Goal: Task Accomplishment & Management: Use online tool/utility

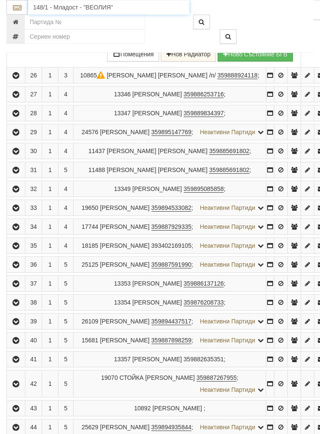
click at [71, 5] on input "148/1 - Младост - "ВЕОЛИЯ"" at bounding box center [108, 7] width 161 height 15
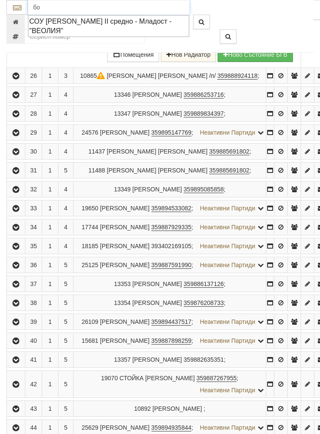
type input "б"
click at [101, 21] on div "СОУ [PERSON_NAME] - Възраждане - "ВЕОЛИЯ"" at bounding box center [108, 26] width 159 height 20
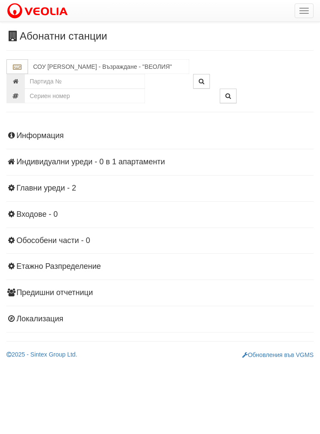
scroll to position [0, 0]
click at [91, 62] on input "СОУ [PERSON_NAME] - Възраждане - "ВЕОЛИЯ"" at bounding box center [108, 66] width 161 height 15
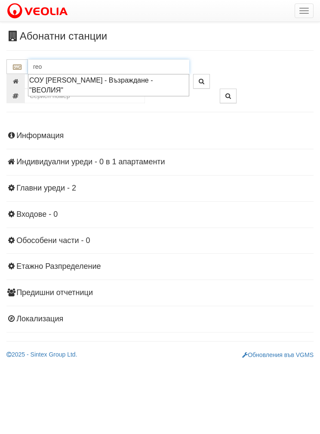
click at [111, 77] on div "СОУ [PERSON_NAME] - Възраждане - "ВЕОЛИЯ"" at bounding box center [108, 85] width 159 height 20
type input "СОУ [PERSON_NAME] - Възраждане - "ВЕОЛИЯ""
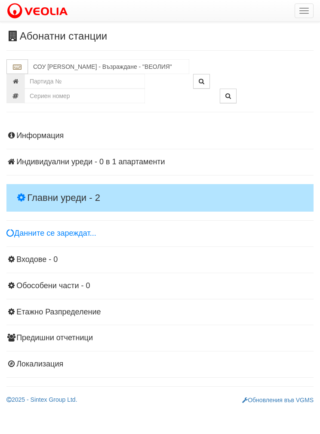
click at [48, 184] on h4 "Главни уреди - 2" at bounding box center [159, 198] width 307 height 28
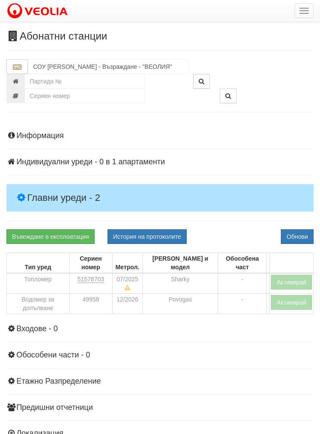
click at [292, 275] on button "Активирай" at bounding box center [291, 282] width 41 height 15
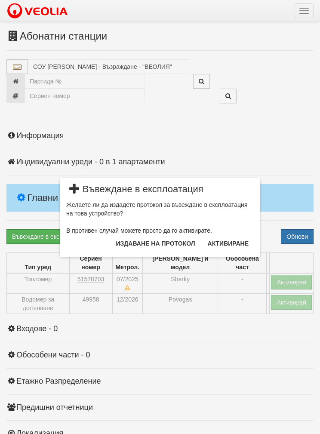
click at [146, 236] on button "Издаване на протокол" at bounding box center [155, 243] width 89 height 14
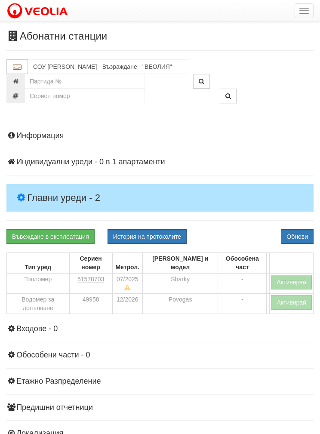
click at [301, 233] on button "Обнови" at bounding box center [297, 236] width 33 height 15
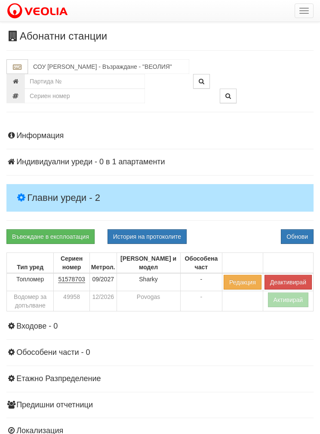
click at [289, 298] on button "Активирай" at bounding box center [288, 299] width 41 height 15
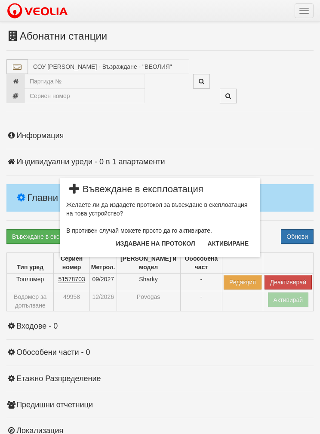
click at [147, 241] on button "Издаване на протокол" at bounding box center [155, 243] width 89 height 14
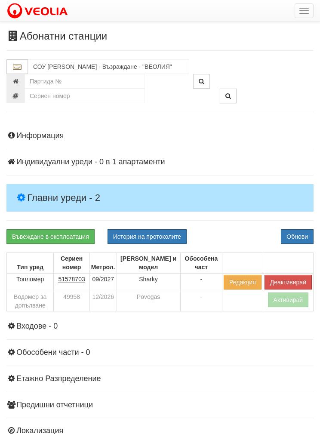
click at [290, 235] on button "Обнови" at bounding box center [297, 236] width 33 height 15
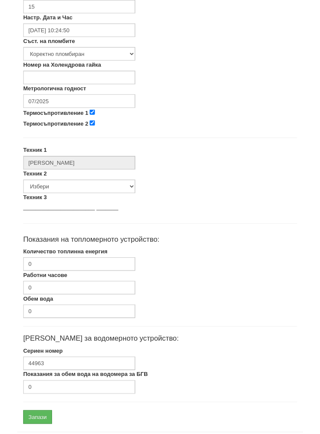
scroll to position [309, 0]
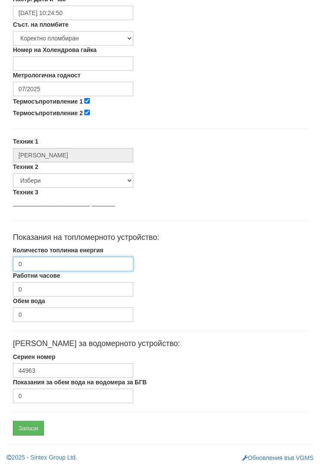
click at [32, 260] on input "0" at bounding box center [73, 264] width 120 height 15
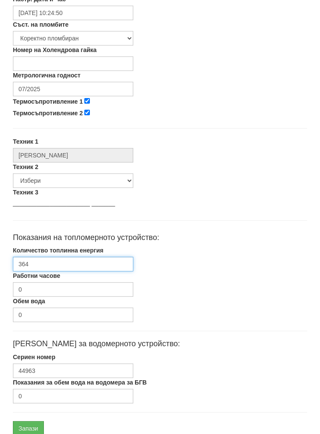
type input "3642"
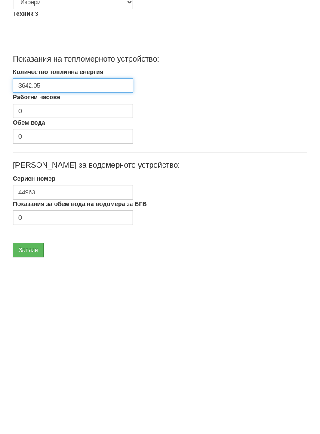
scroll to position [343, 0]
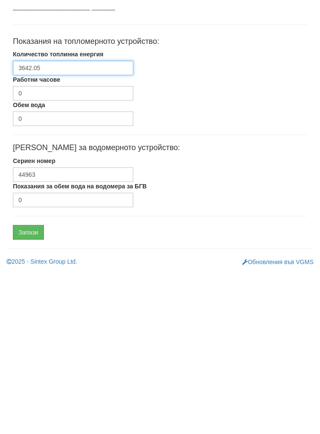
type input "3642.05"
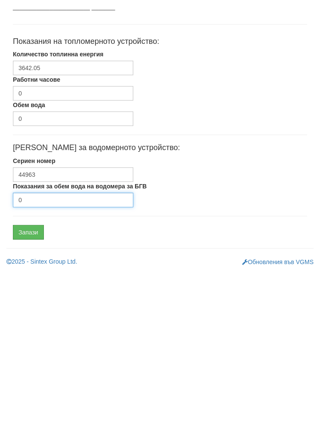
click at [33, 354] on input "0" at bounding box center [73, 361] width 120 height 15
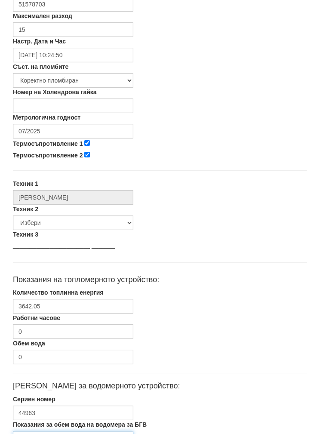
scroll to position [258, 0]
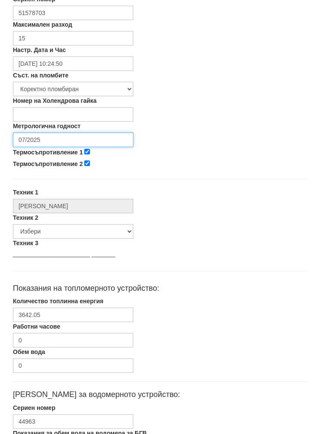
click at [30, 133] on input "07/2025" at bounding box center [73, 139] width 120 height 15
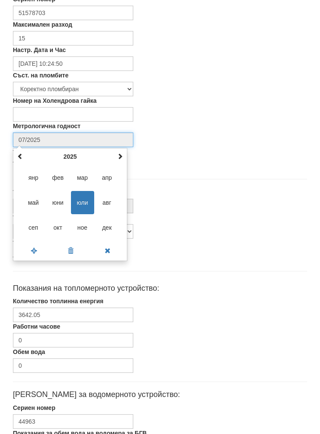
click at [66, 152] on th "2025" at bounding box center [69, 156] width 89 height 13
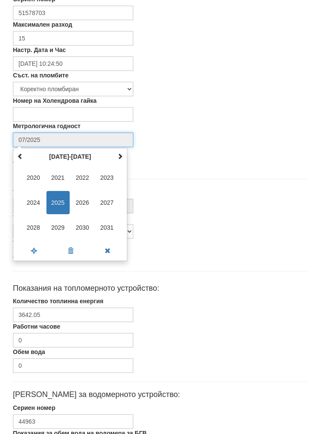
click at [101, 201] on span "2027" at bounding box center [106, 202] width 23 height 23
click at [29, 223] on span "сеп" at bounding box center [33, 227] width 23 height 23
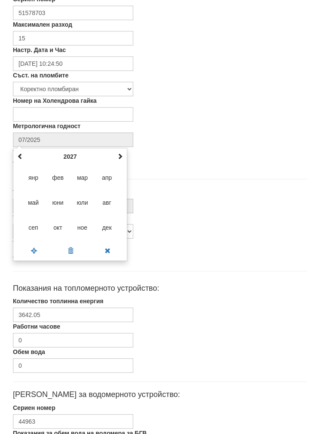
type input "09/2027"
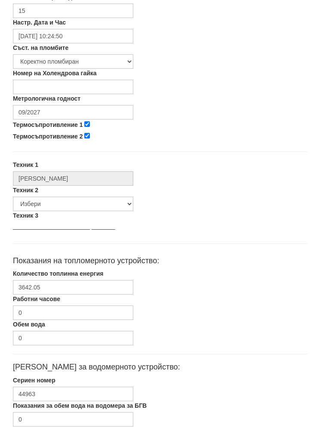
scroll to position [309, 0]
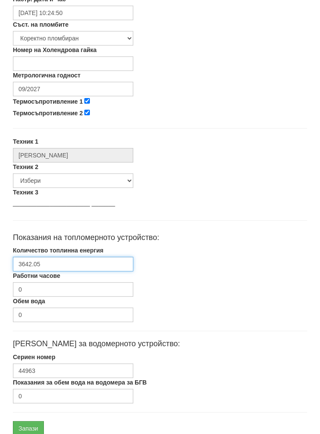
click at [29, 264] on input "3642.05" at bounding box center [73, 264] width 120 height 15
click at [28, 264] on input "3642.05" at bounding box center [73, 264] width 120 height 15
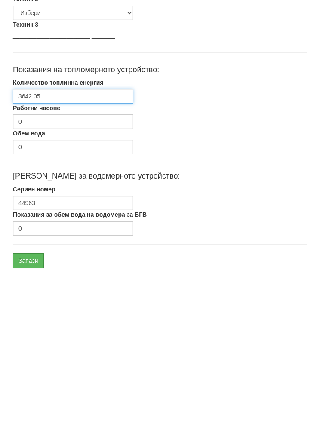
scroll to position [343, 0]
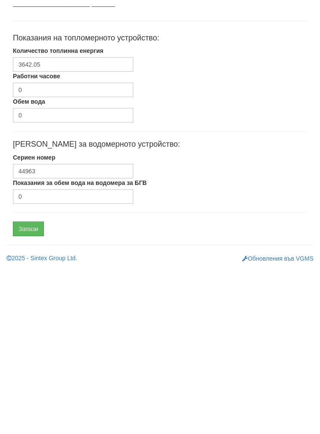
click at [23, 387] on input "Запази" at bounding box center [28, 394] width 31 height 15
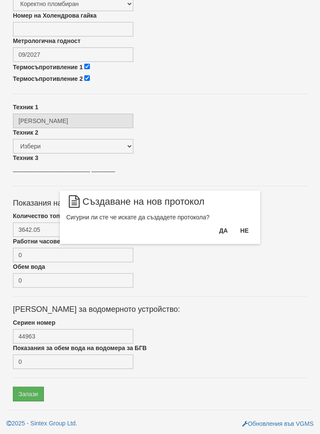
click at [219, 230] on button "Да" at bounding box center [223, 231] width 19 height 14
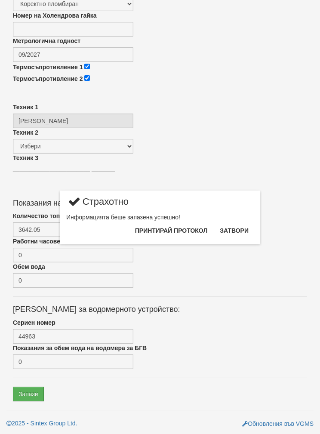
click at [250, 224] on button "Затвори" at bounding box center [234, 231] width 39 height 14
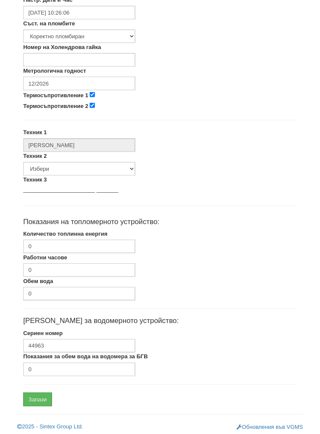
scroll to position [309, 0]
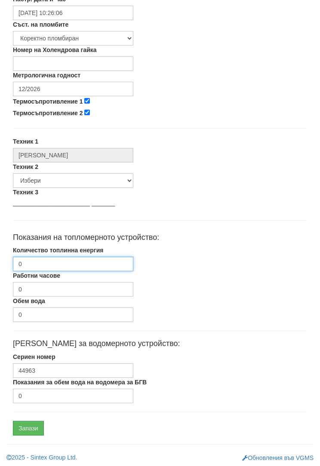
click at [40, 263] on input "0" at bounding box center [73, 264] width 120 height 15
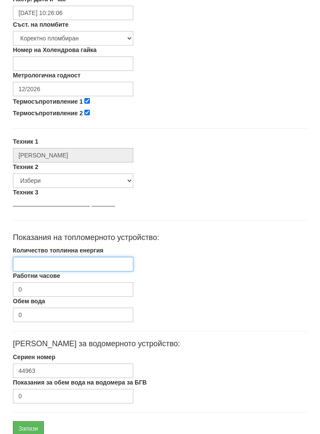
click at [43, 261] on input "Количество топлинна енергия" at bounding box center [73, 264] width 120 height 15
paste input "3642.05"
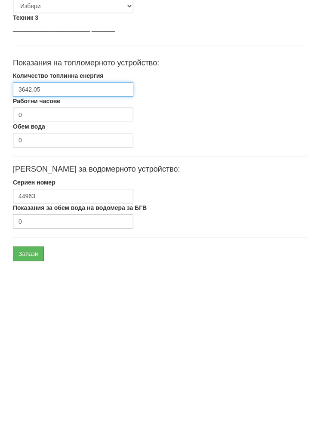
scroll to position [343, 0]
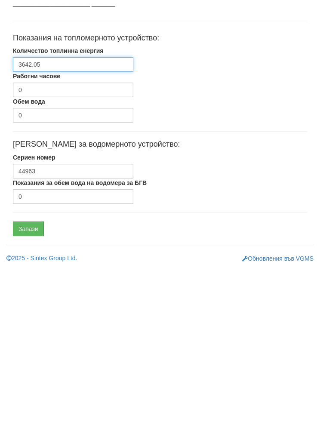
type input "3642.05"
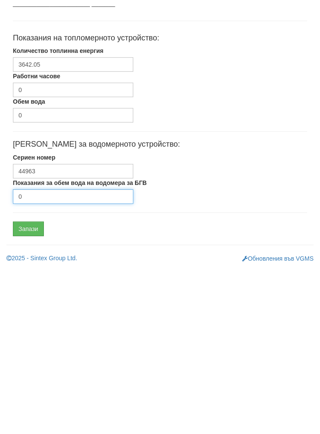
click at [39, 354] on input "0" at bounding box center [73, 361] width 120 height 15
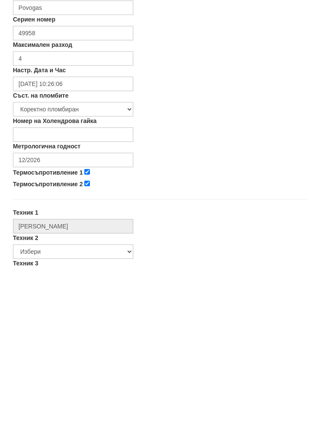
scroll to position [80, 0]
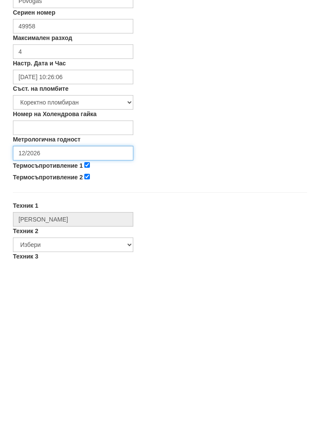
click at [36, 311] on input "12/2026" at bounding box center [73, 318] width 120 height 15
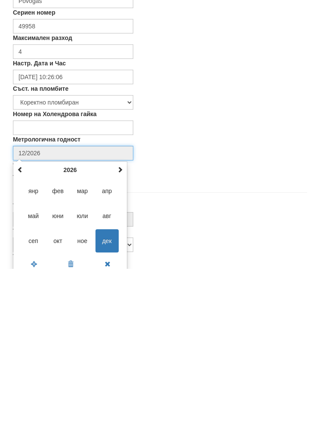
click at [69, 328] on th "2026" at bounding box center [69, 334] width 89 height 13
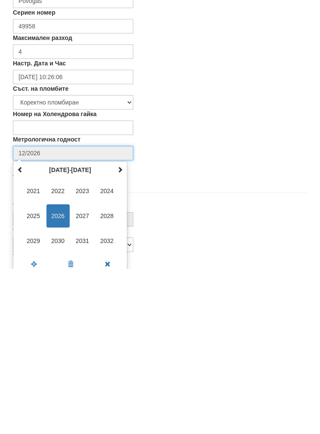
click at [57, 394] on span "2030" at bounding box center [57, 405] width 23 height 23
click at [32, 394] on span "сеп" at bounding box center [33, 405] width 23 height 23
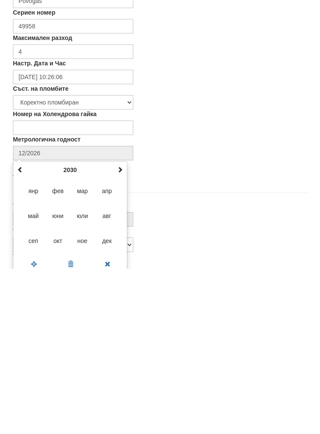
type input "09/2030"
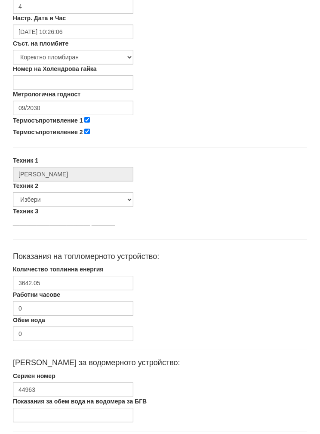
scroll to position [309, 0]
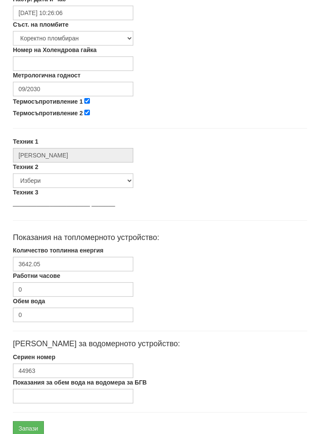
click at [27, 426] on input "Запази" at bounding box center [28, 428] width 31 height 15
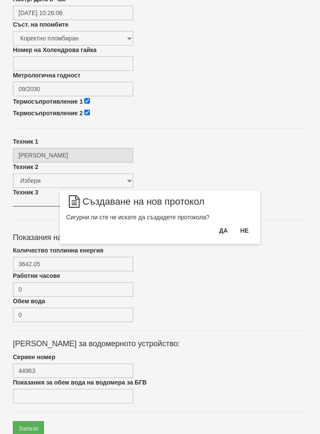
click at [219, 230] on button "Да" at bounding box center [223, 231] width 19 height 14
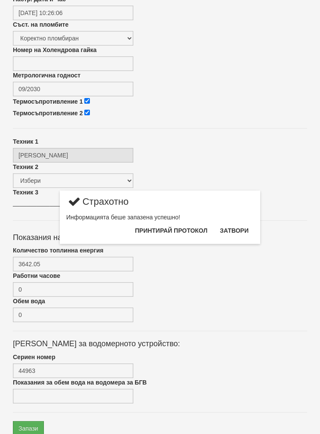
click at [242, 224] on button "Затвори" at bounding box center [234, 231] width 39 height 14
